Goal: Task Accomplishment & Management: Manage account settings

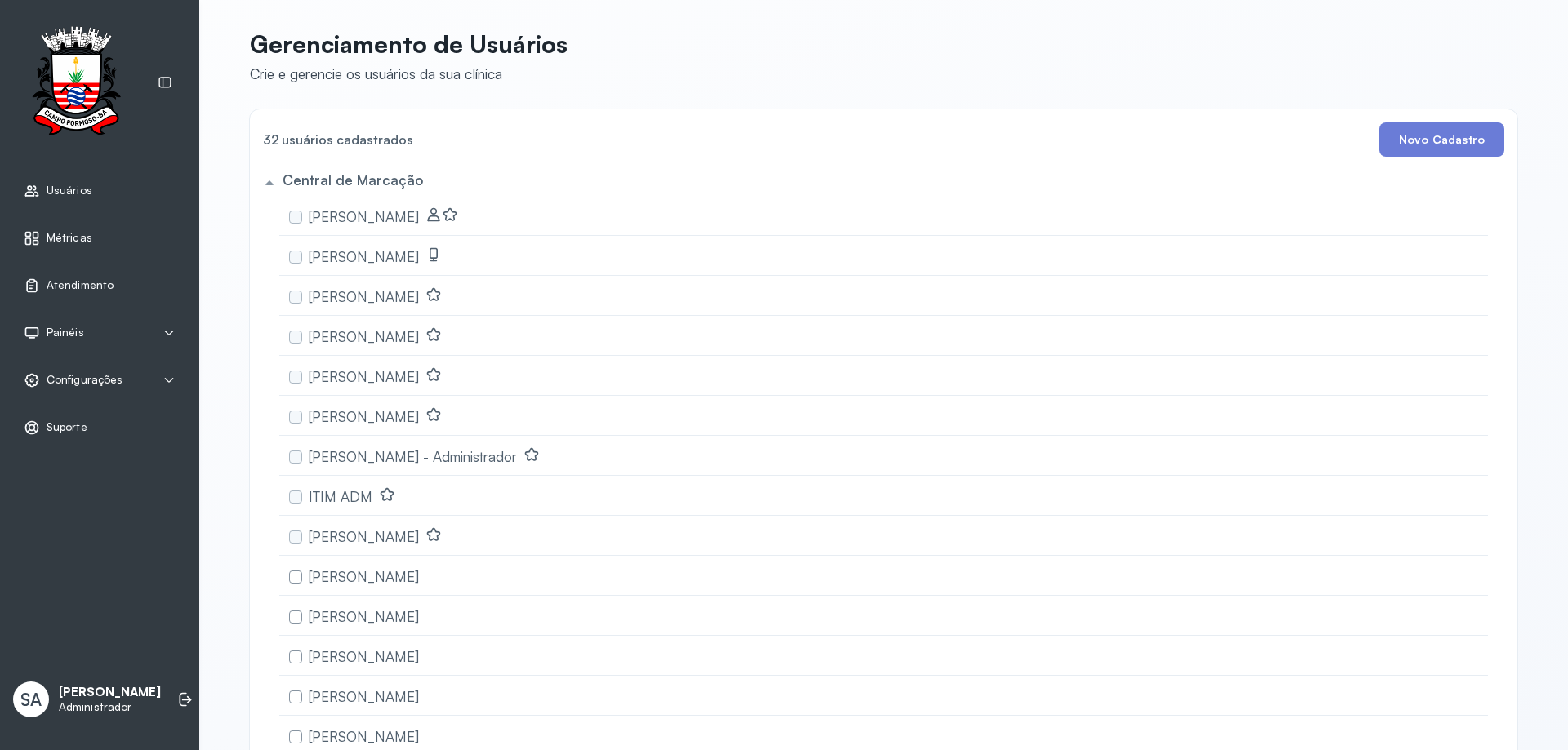
click at [68, 373] on div "Configurações" at bounding box center [73, 381] width 99 height 17
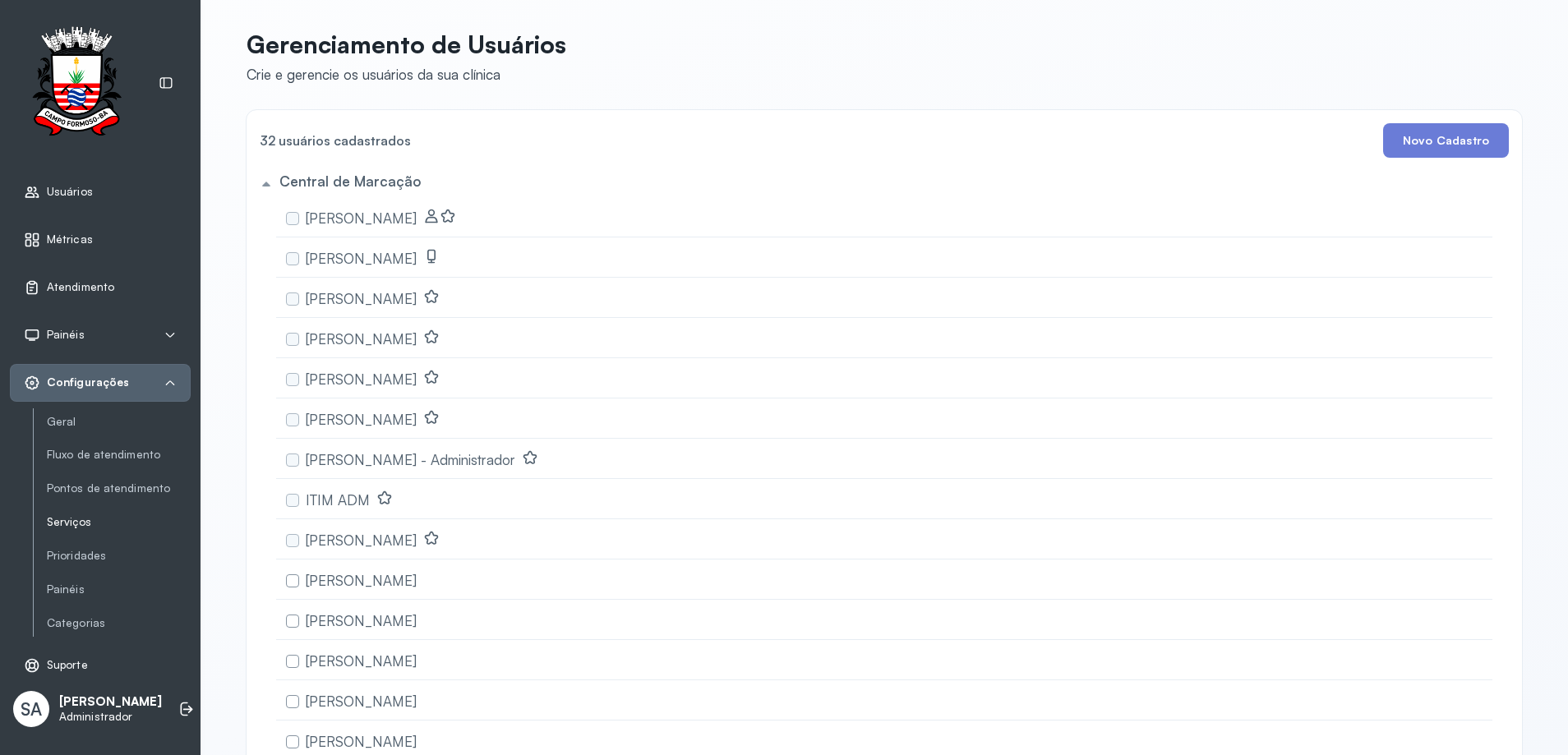
click at [90, 525] on link "Serviços" at bounding box center [118, 521] width 143 height 14
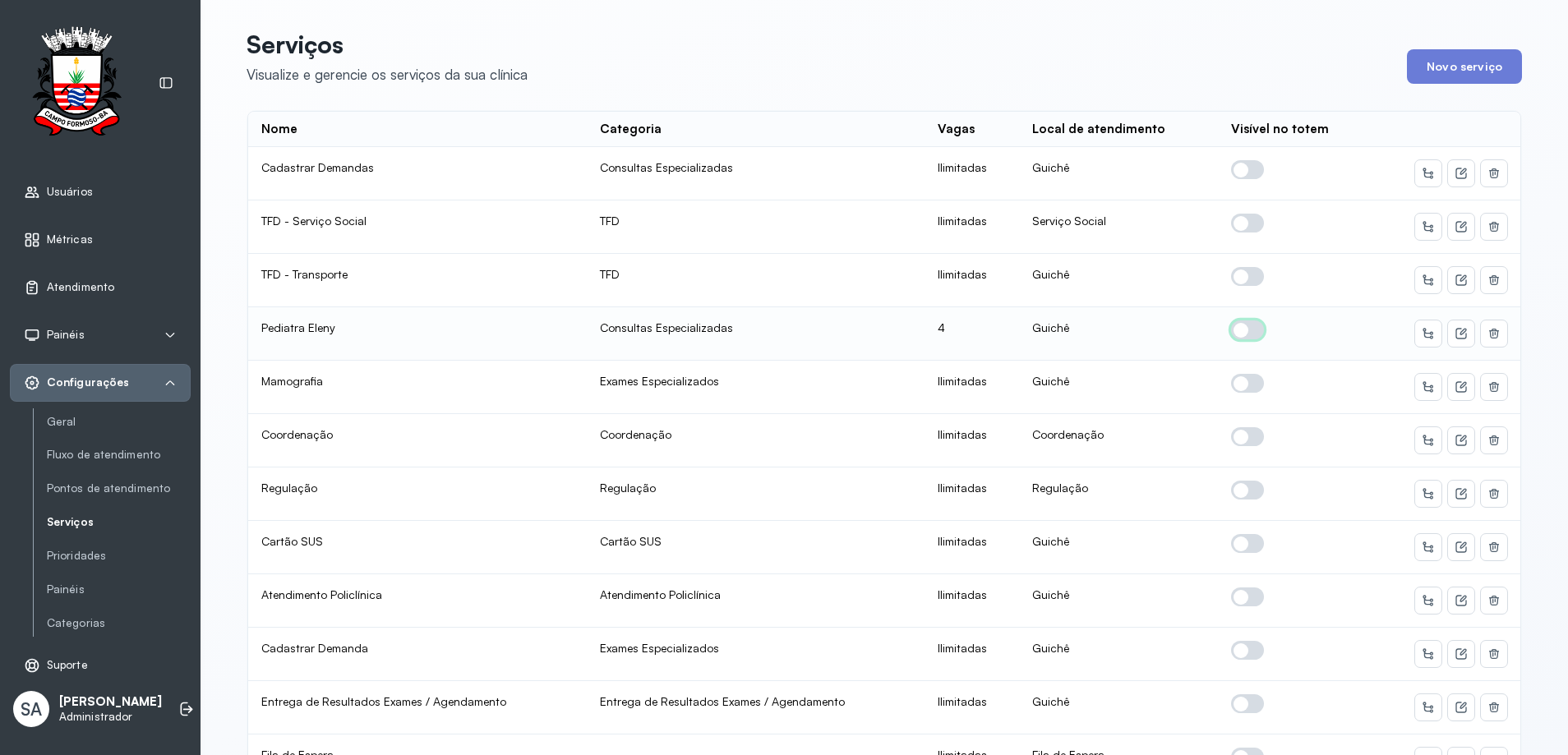
click at [1233, 327] on span at bounding box center [1247, 330] width 33 height 19
click at [1459, 331] on icon at bounding box center [1461, 333] width 13 height 13
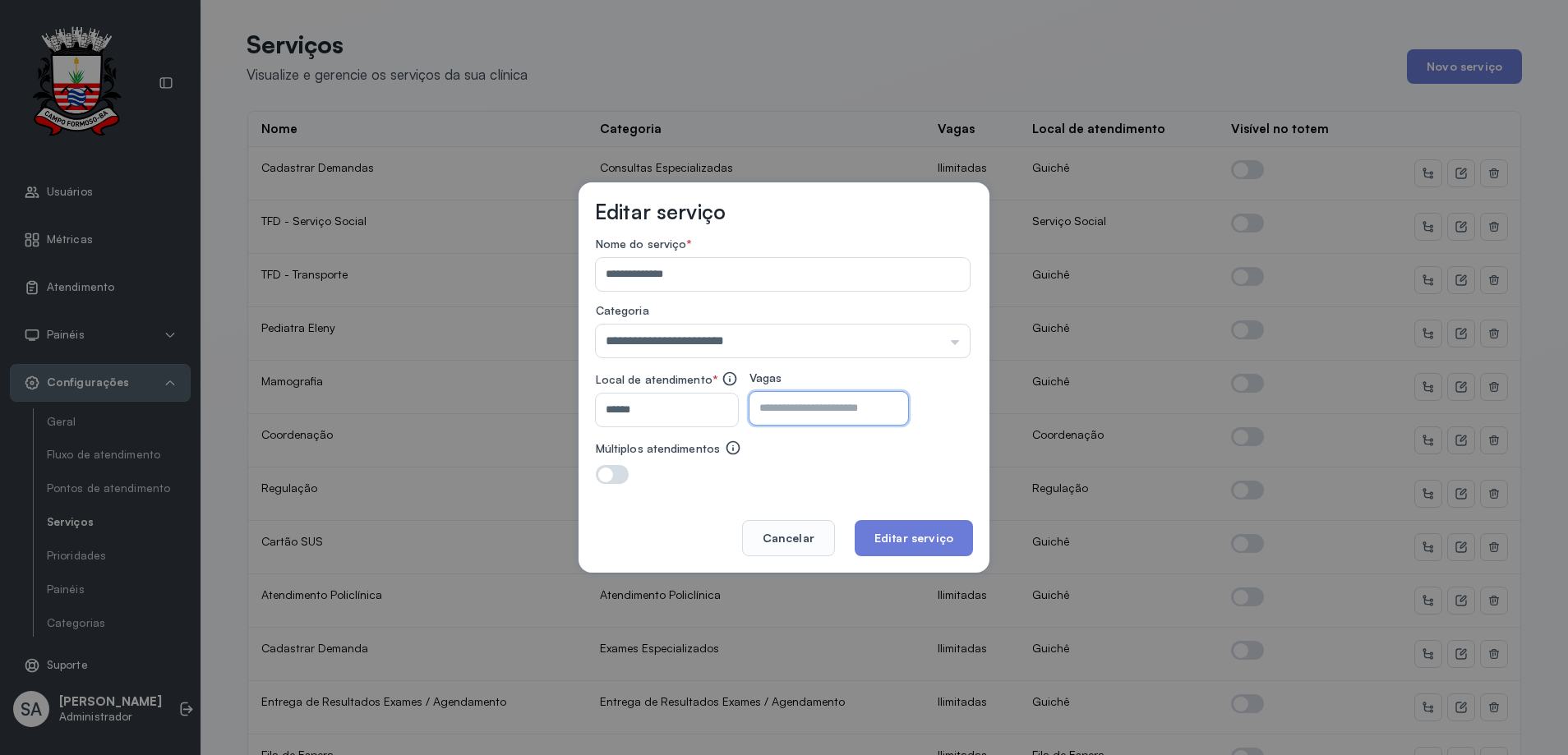
click at [867, 408] on input "*" at bounding box center [814, 408] width 129 height 33
type input "*"
click at [904, 533] on button "Editar serviço" at bounding box center [913, 538] width 118 height 36
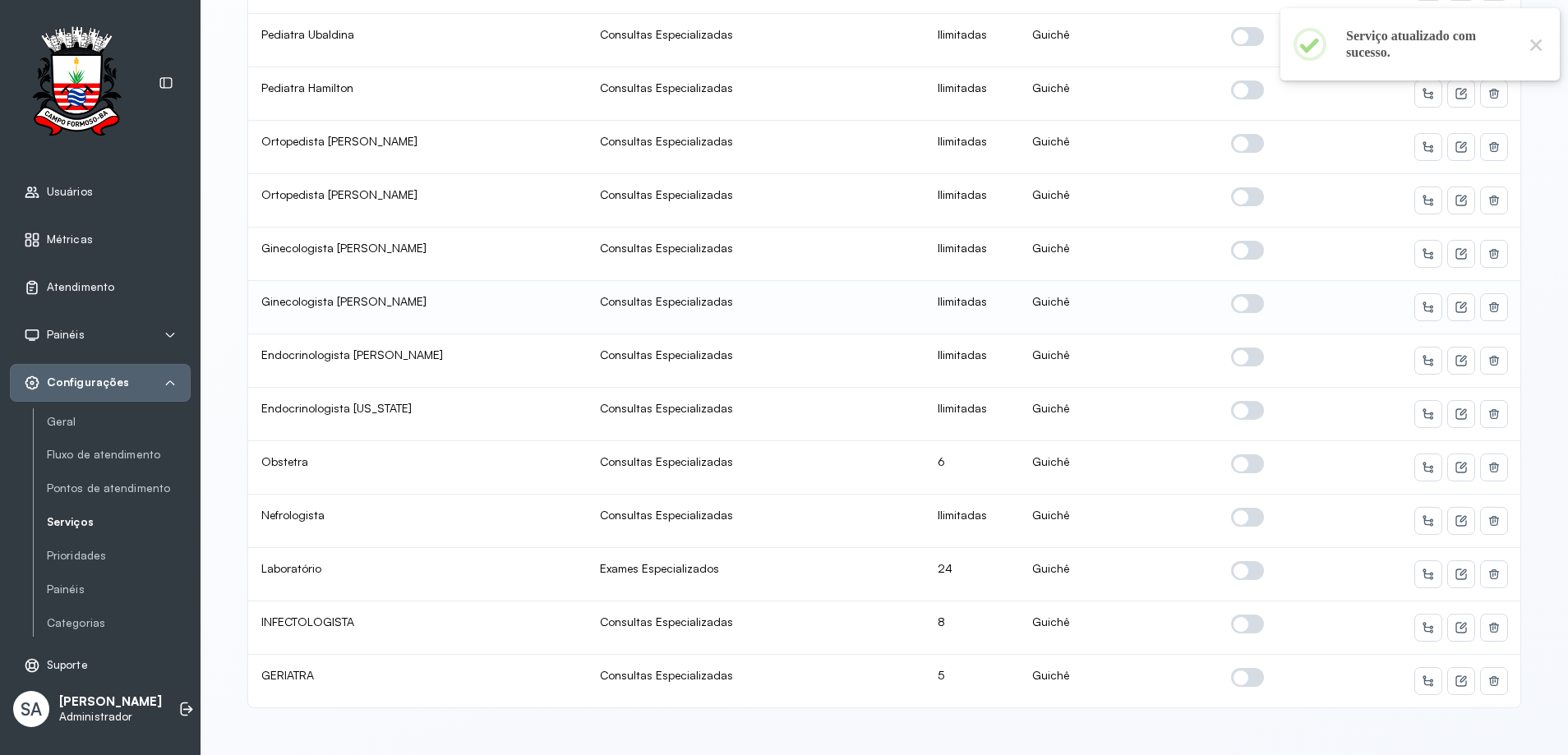
scroll to position [787, 0]
click at [1460, 463] on icon at bounding box center [1463, 465] width 7 height 7
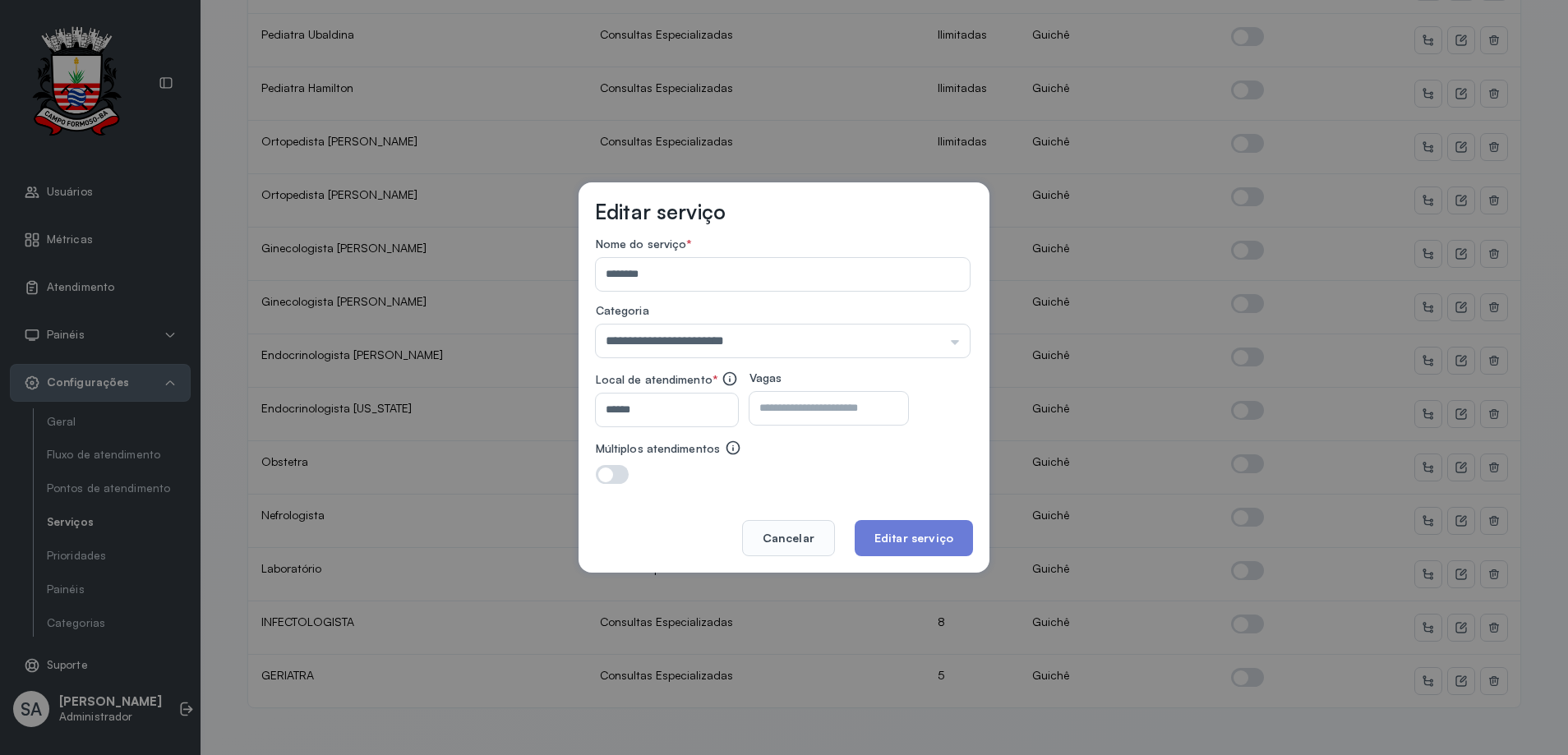
click at [879, 405] on input "*" at bounding box center [814, 408] width 129 height 33
type input "*"
click at [897, 538] on button "Editar serviço" at bounding box center [913, 538] width 118 height 36
